Goal: Information Seeking & Learning: Learn about a topic

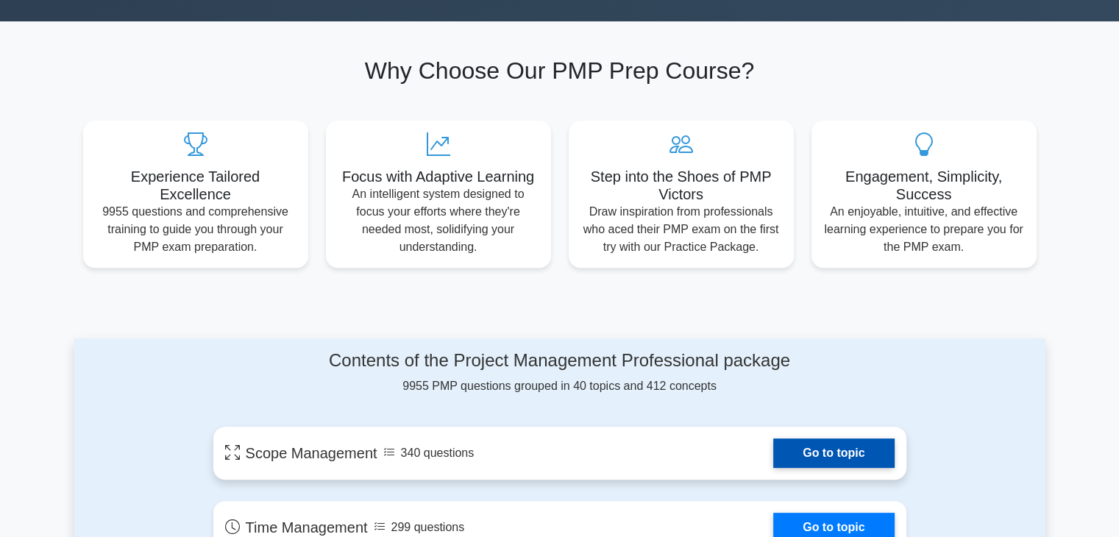
scroll to position [539, 0]
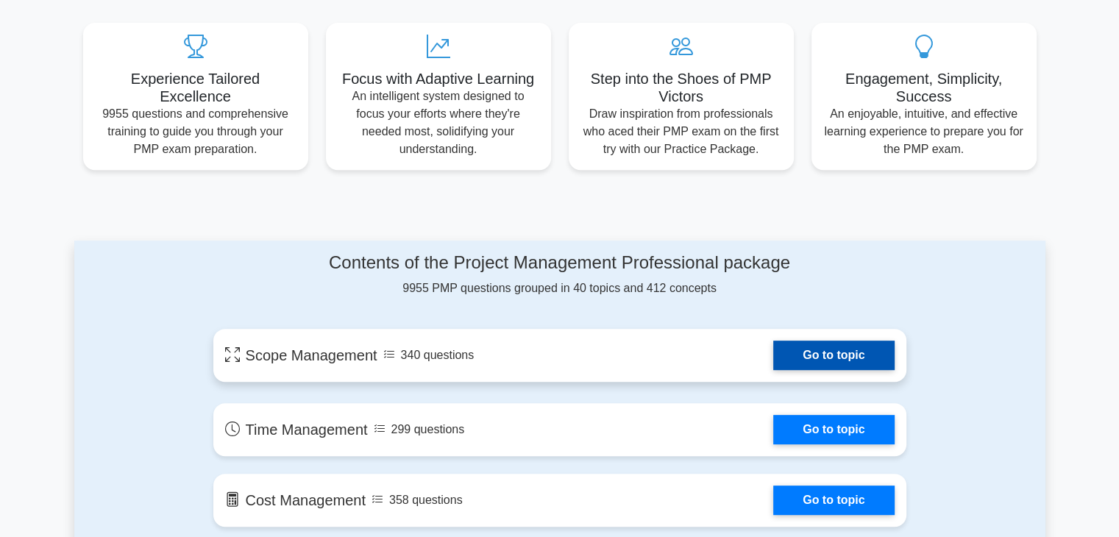
click at [834, 357] on link "Go to topic" at bounding box center [833, 355] width 121 height 29
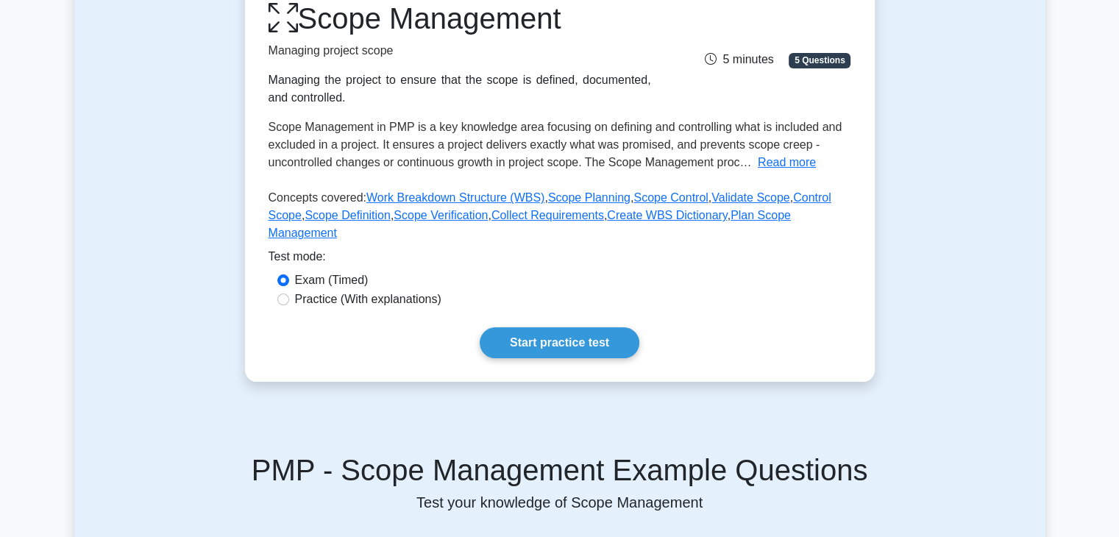
scroll to position [221, 0]
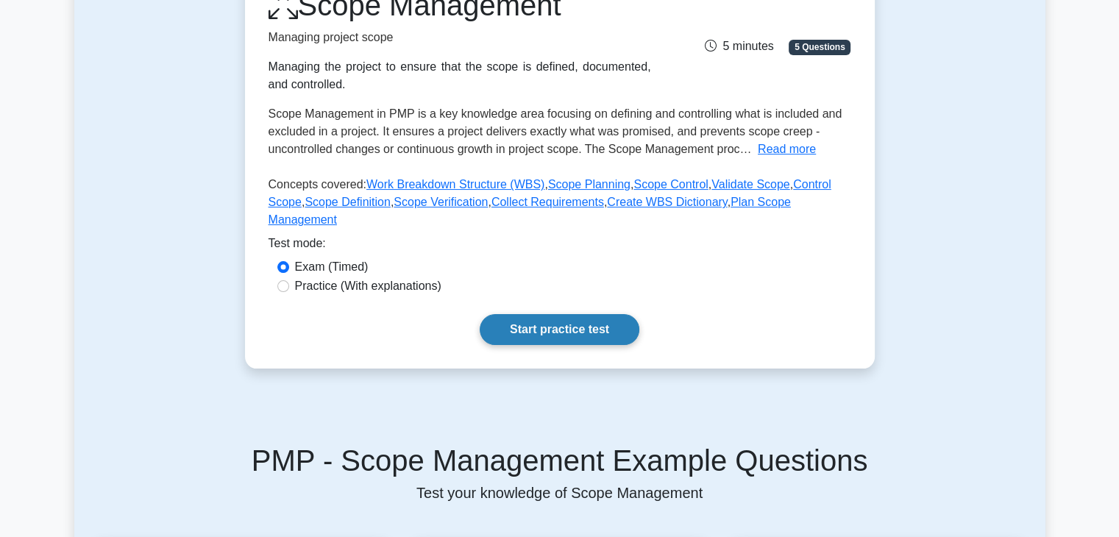
click at [541, 322] on link "Start practice test" at bounding box center [560, 329] width 160 height 31
click at [806, 51] on span "5 Questions" at bounding box center [819, 47] width 62 height 15
click at [796, 150] on button "Read more" at bounding box center [787, 149] width 58 height 18
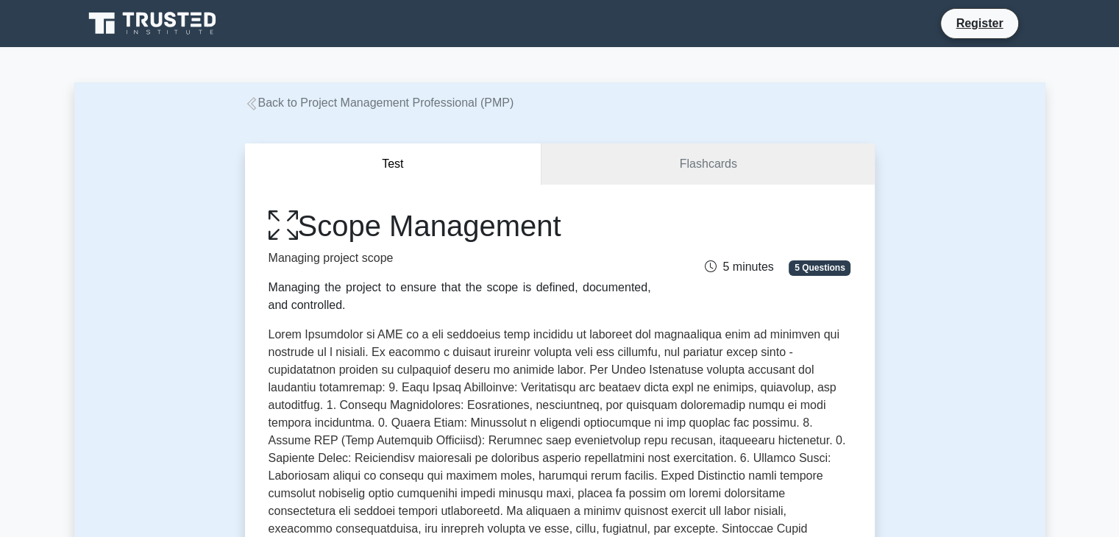
scroll to position [0, 0]
